Goal: Information Seeking & Learning: Learn about a topic

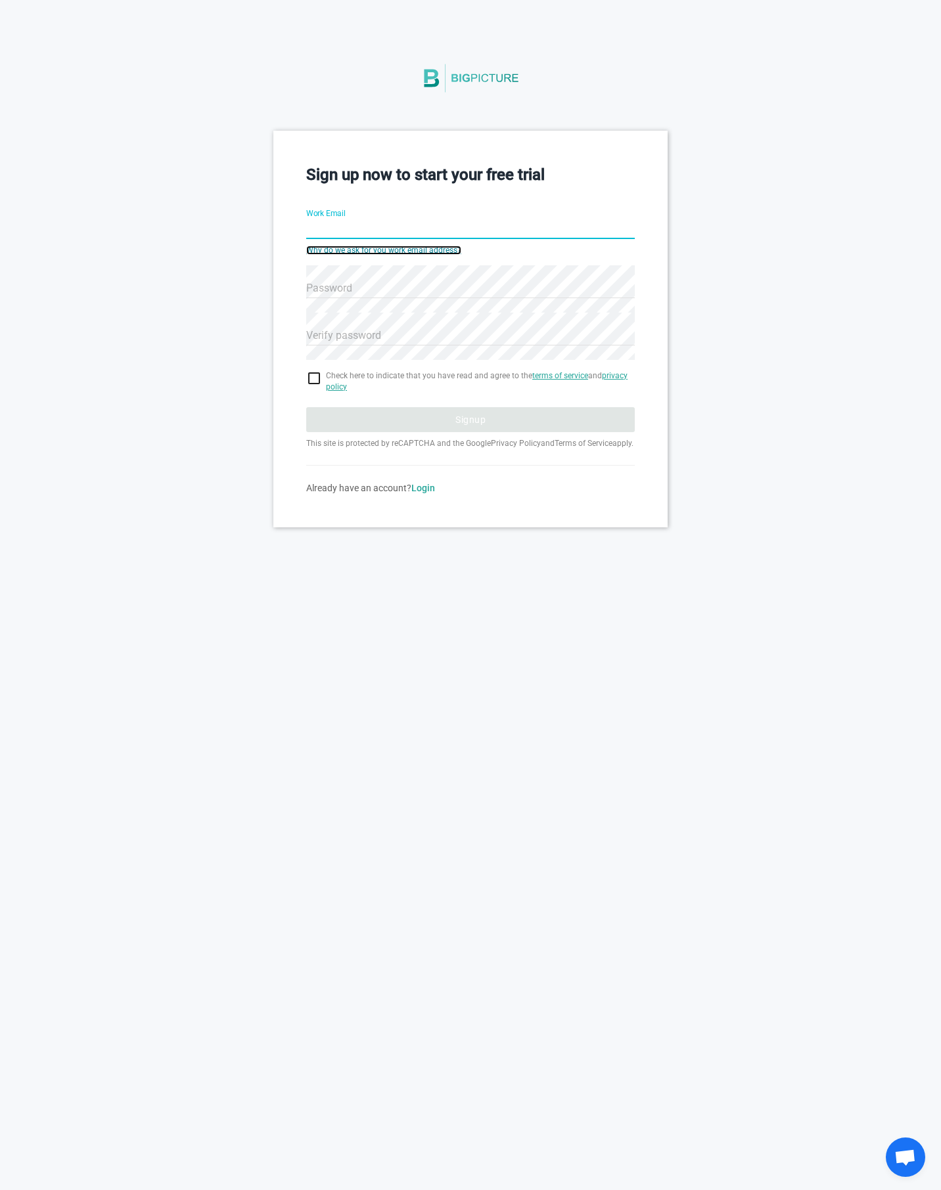
click at [409, 252] on link "Why do we ask for you work email address?" at bounding box center [383, 250] width 155 height 9
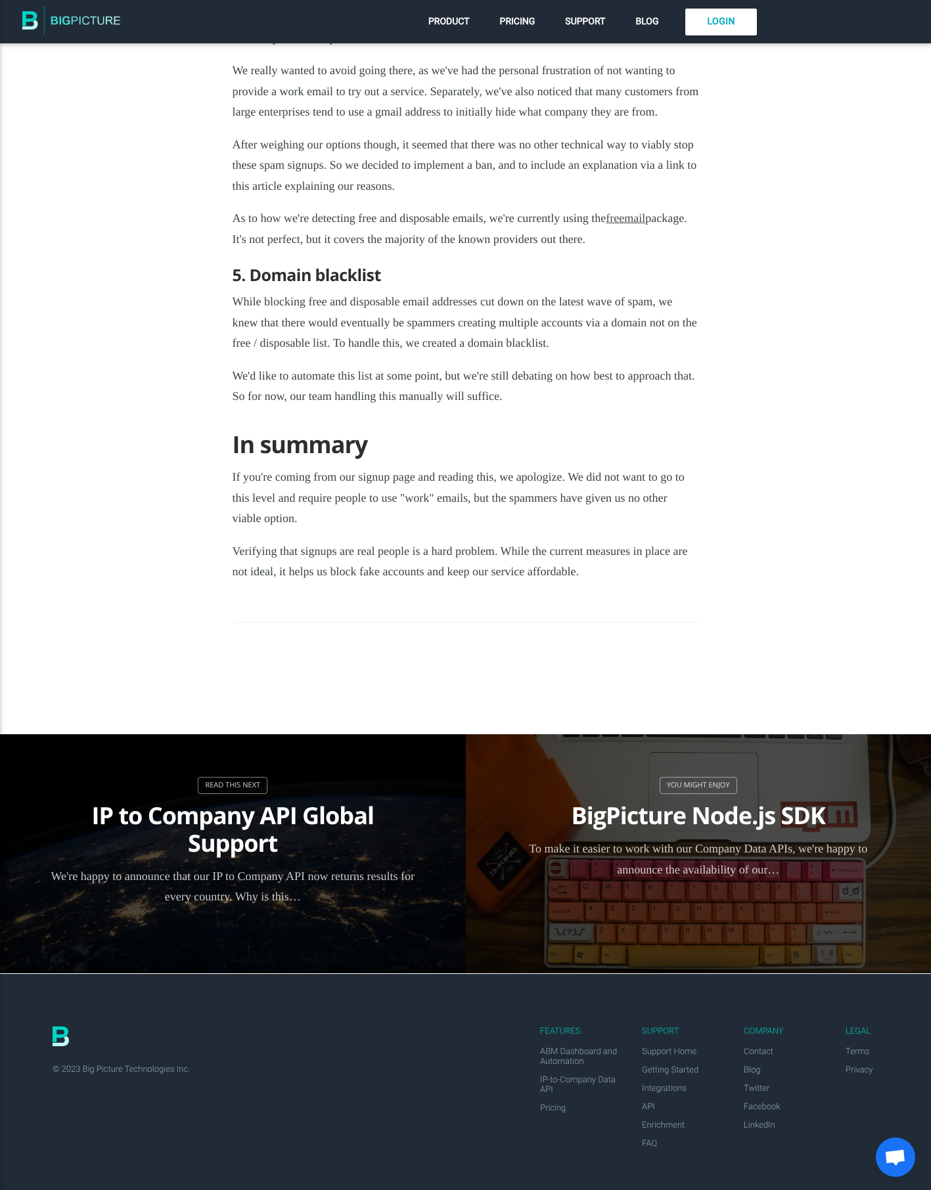
scroll to position [3173, 0]
